Goal: Communication & Community: Share content

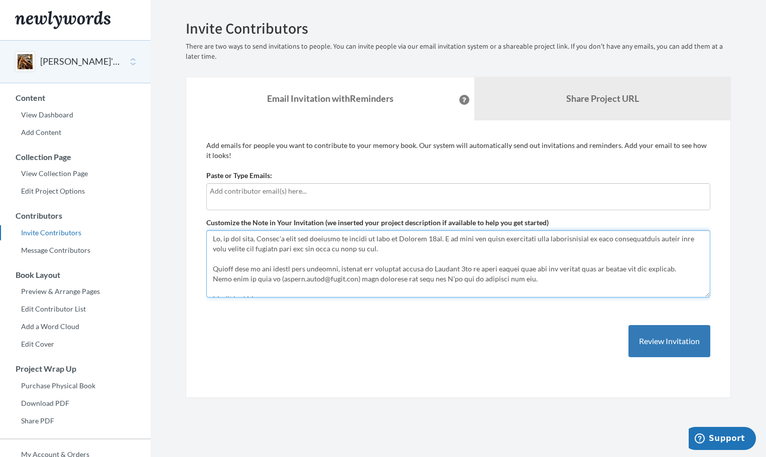
click at [348, 248] on textarea "Customize the Note in Your Invitation (we inserted your project description if …" at bounding box center [458, 263] width 504 height 67
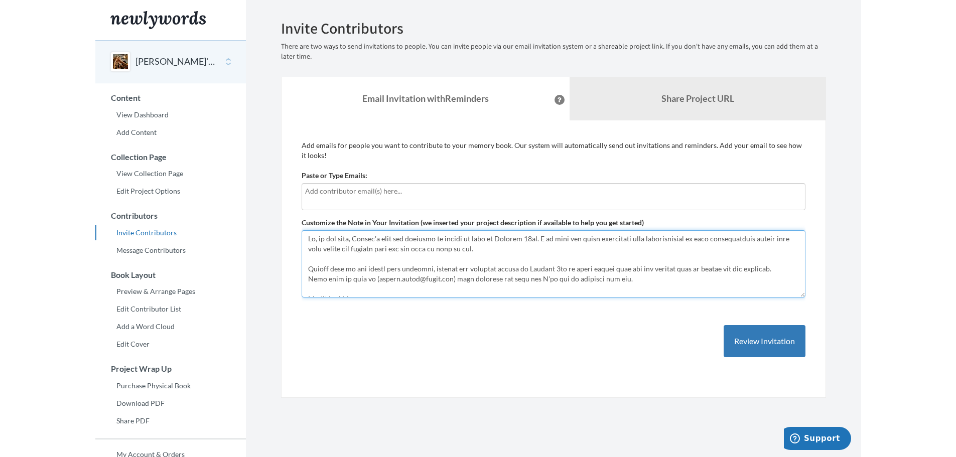
scroll to position [6, 0]
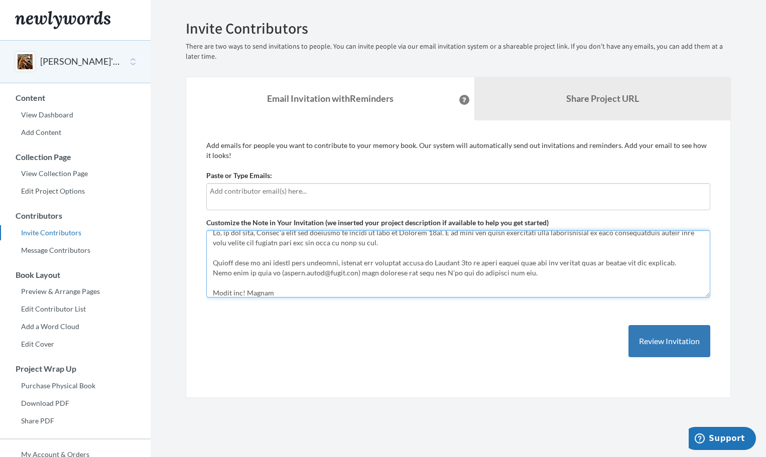
click at [339, 264] on textarea "Customize the Note in Your Invitation (we inserted your project description if …" at bounding box center [458, 263] width 504 height 67
type textarea "Lo, ip dol sita, Consec'a elit sed doeiusmo te incidi ut labo et Dolorem 64al. …"
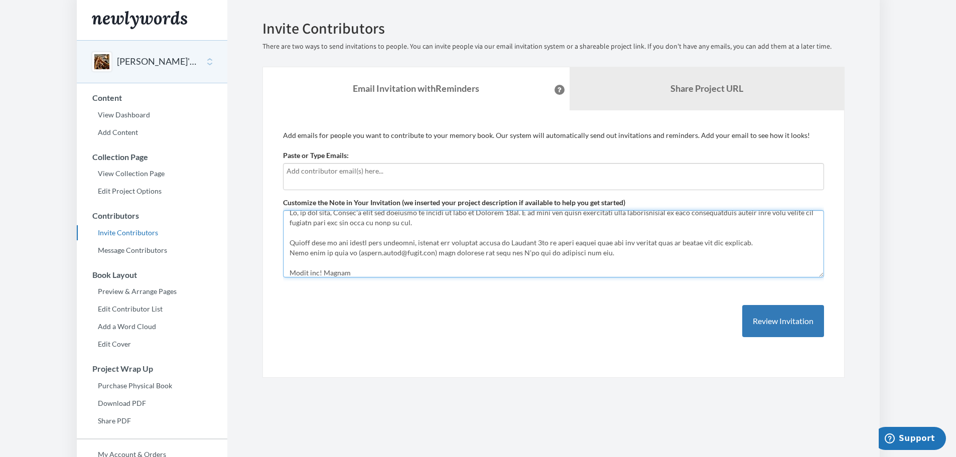
click at [335, 228] on textarea "Customize the Note in Your Invitation (we inserted your project description if …" at bounding box center [553, 243] width 541 height 67
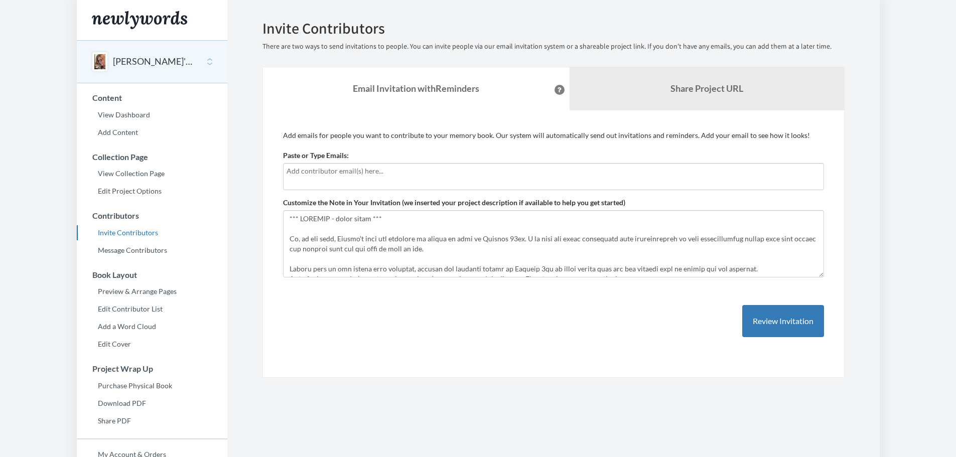
click at [315, 174] on input "text" at bounding box center [553, 171] width 532 height 11
click at [575, 147] on div "Add emails for people you want to contribute to your memory book. Our system wi…" at bounding box center [553, 244] width 541 height 227
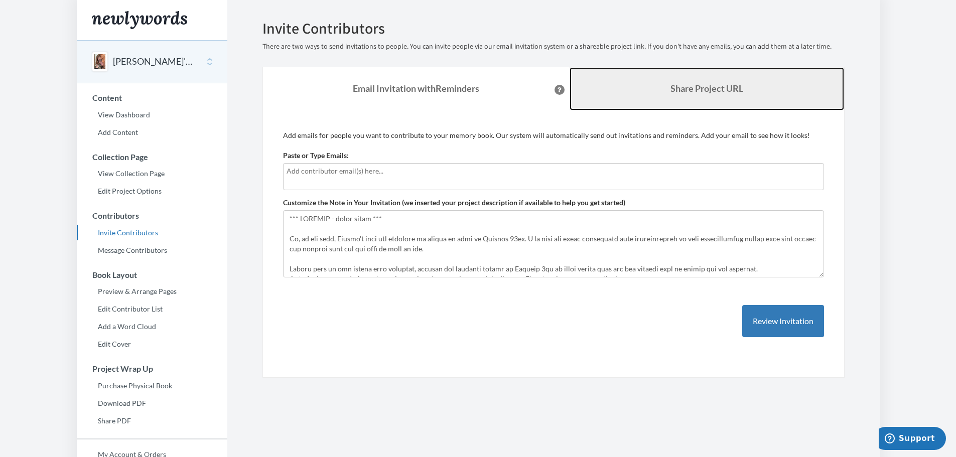
click at [719, 87] on b "Share Project URL" at bounding box center [707, 88] width 73 height 11
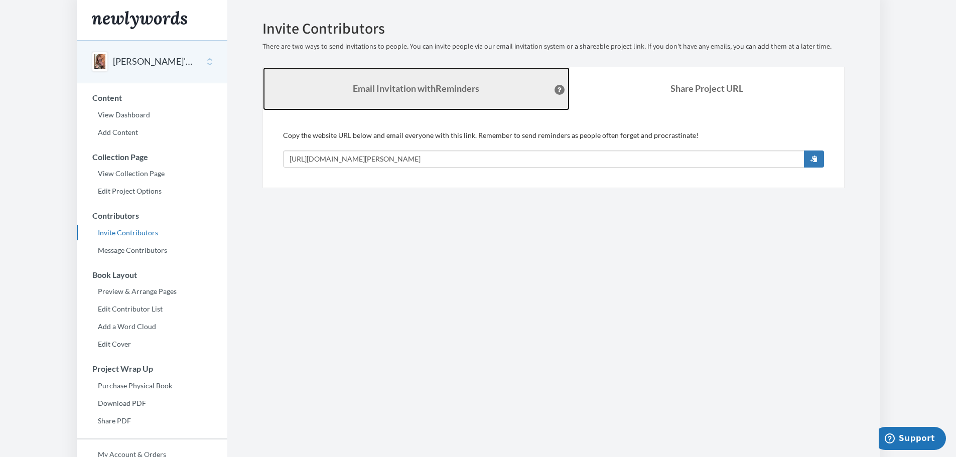
click at [476, 88] on link "Email Invitation with Reminders" at bounding box center [416, 88] width 307 height 43
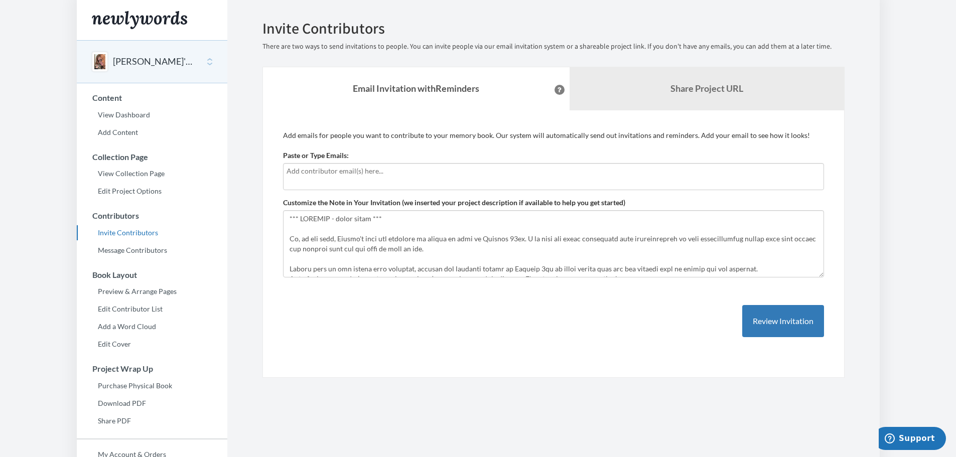
click at [555, 85] on button at bounding box center [560, 90] width 10 height 10
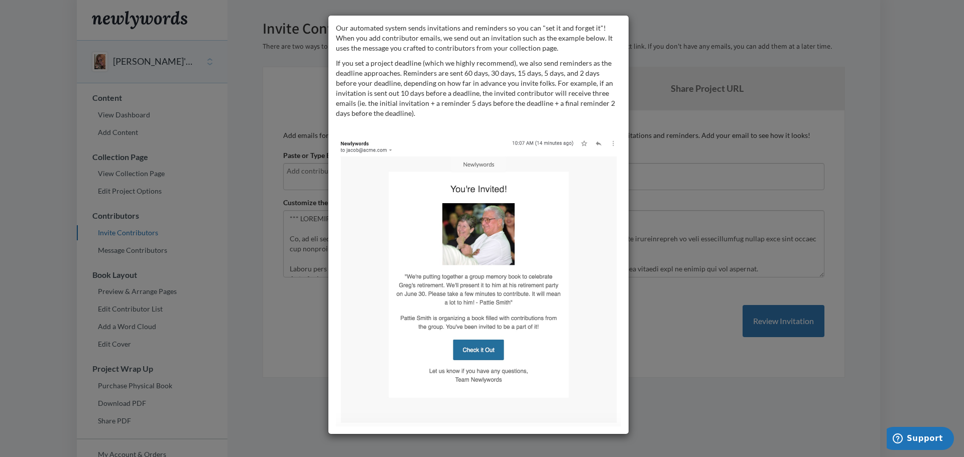
click at [659, 54] on div "Our automated system sends invitations and reminders so you can "set it and for…" at bounding box center [482, 228] width 964 height 457
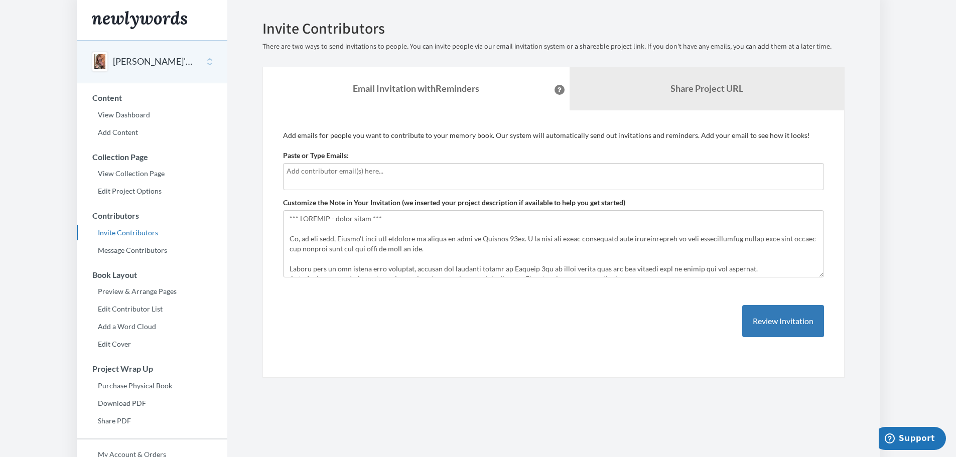
click at [403, 169] on input "text" at bounding box center [553, 171] width 532 height 11
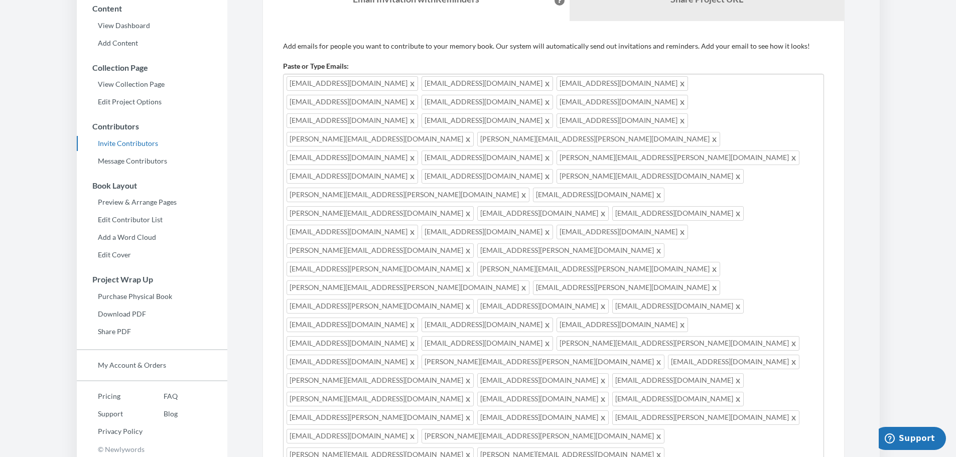
scroll to position [100, 0]
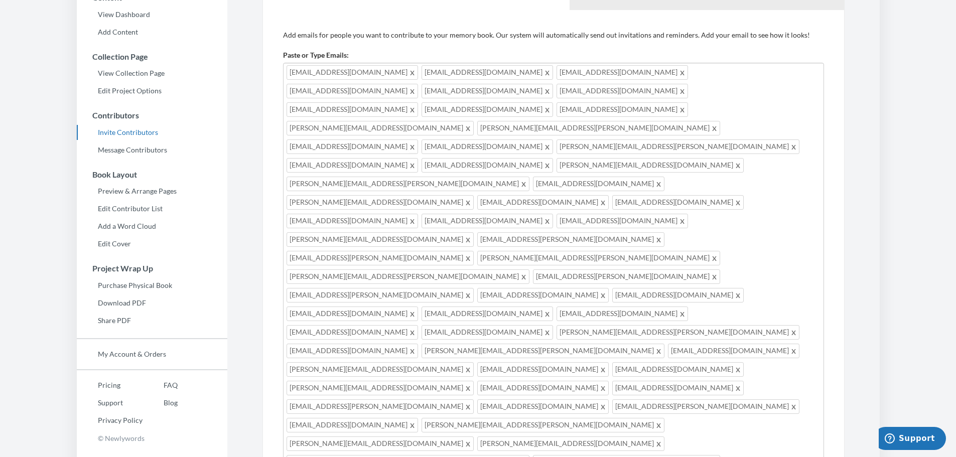
click at [417, 141] on span at bounding box center [413, 147] width 8 height 12
click at [773, 278] on div "kj.lintu@gmail.com einam@busd.net nadja.kurmann@gmail.com alev.inam@gmail.com e…" at bounding box center [553, 315] width 541 height 504
type input "altelfi@gmail.com"
click at [759, 280] on div "kj.lintu@gmail.com einam@busd.net nadja.kurmann@gmail.com alev.inam@gmail.com e…" at bounding box center [553, 315] width 541 height 504
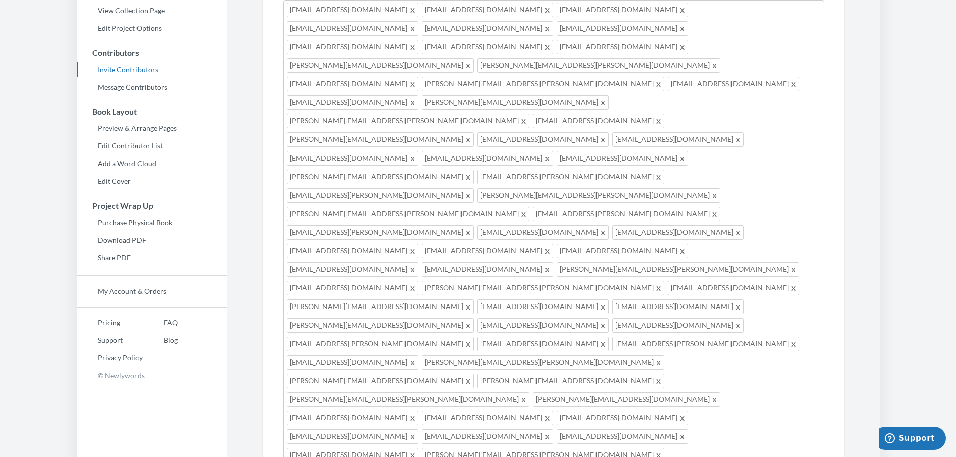
scroll to position [34, 0]
type textarea "*** DEUTSCH - siehe unten *** Hi, as you know, Sandra's next big birthday is co…"
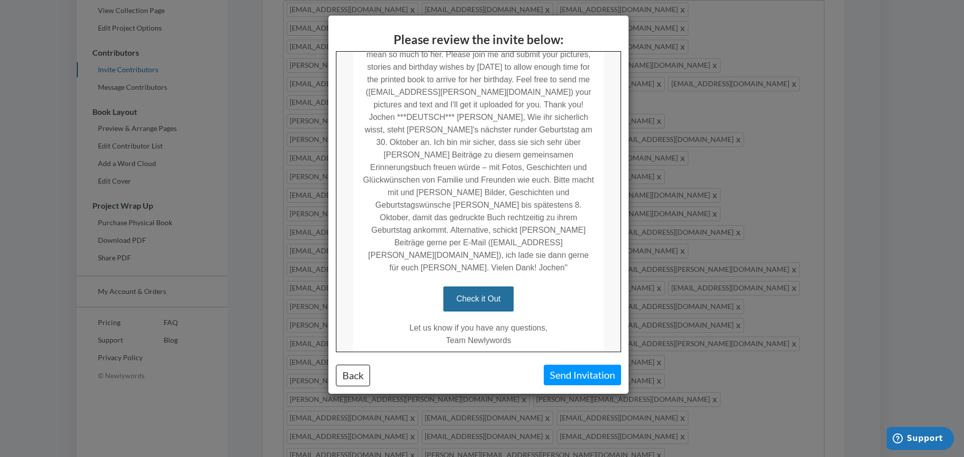
scroll to position [341, 0]
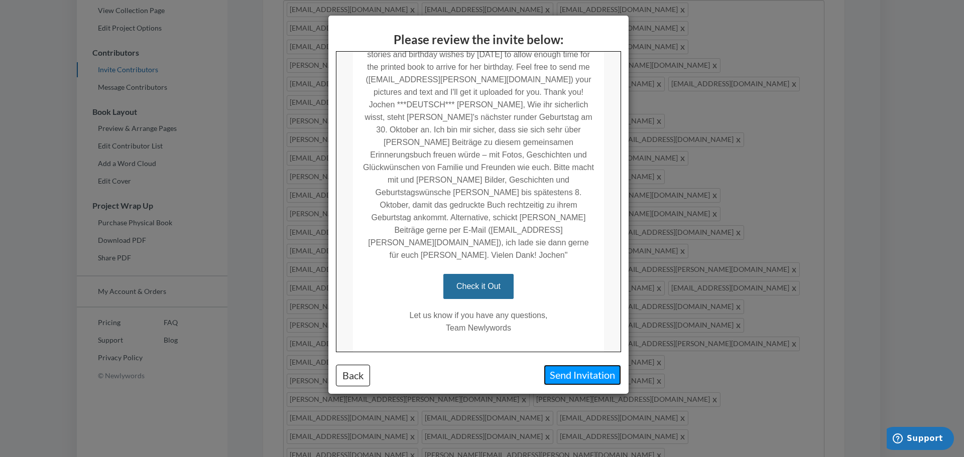
click at [571, 368] on button "Send Invitation" at bounding box center [582, 375] width 77 height 21
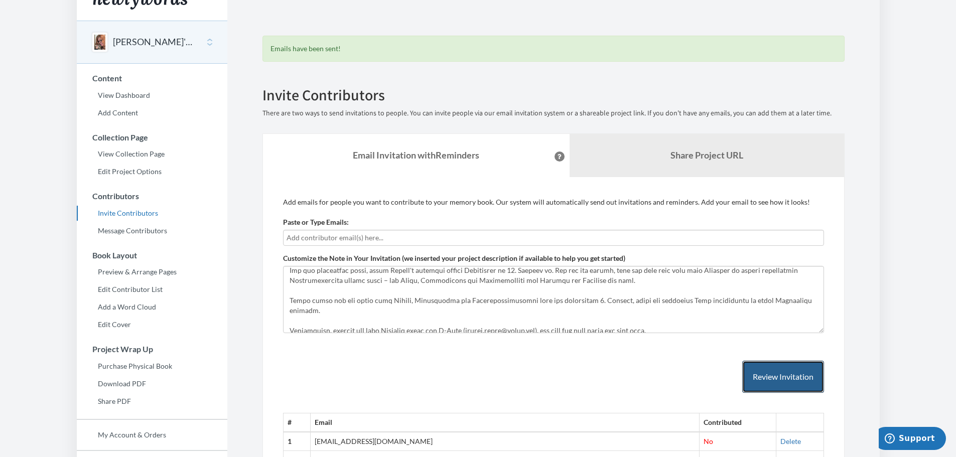
scroll to position [0, 0]
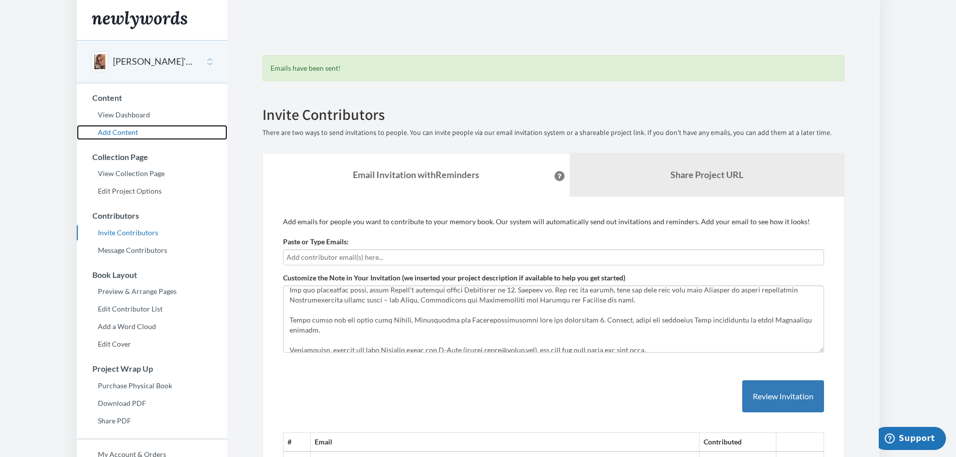
click at [125, 132] on link "Add Content" at bounding box center [152, 132] width 151 height 15
